Goal: Complete application form

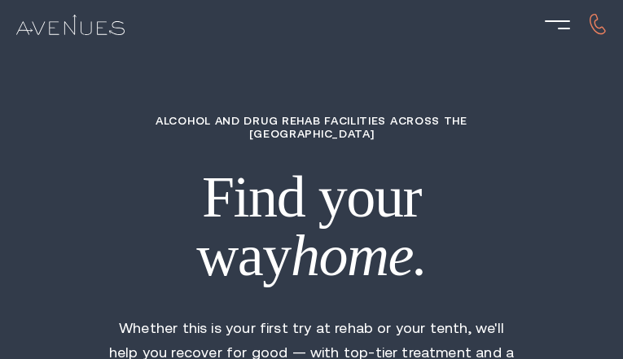
type input "ZErUEsDLWukSXW"
type input "neiKTrrZ"
type input "FrEYyUIzbk"
type input "pzMksZixQIyr"
type input "oDSrELOVWvSLSsZ"
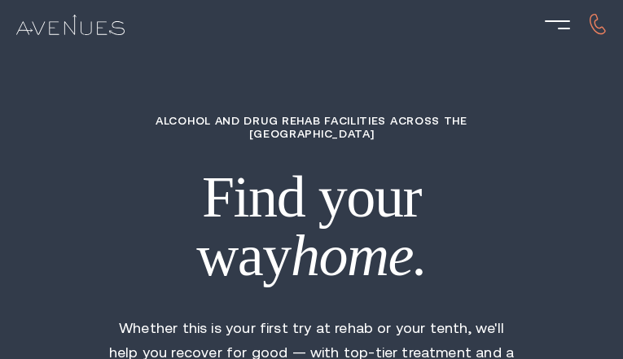
type input "7077631956"
type input "[EMAIL_ADDRESS][DOMAIN_NAME]"
type input "MSUOcZAm"
type input "9514578157"
type input "[EMAIL_ADDRESS][DOMAIN_NAME]"
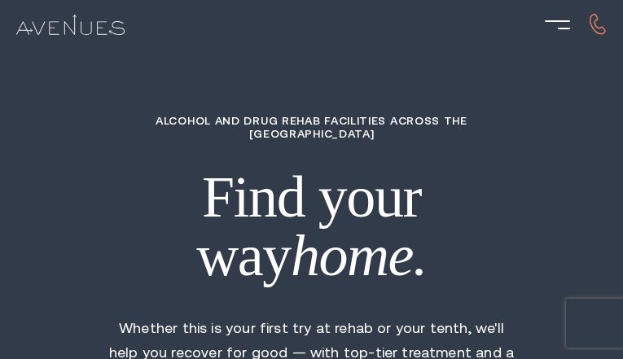
type input "ETDrNVuHpGYTo"
radio input "true"
